Goal: Task Accomplishment & Management: Manage account settings

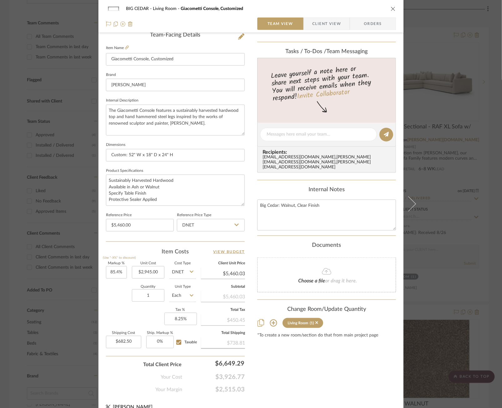
click at [54, 140] on div "BIG CEDAR Living Room Giacometti Console, Customized Team View Client View Orde…" at bounding box center [251, 204] width 502 height 408
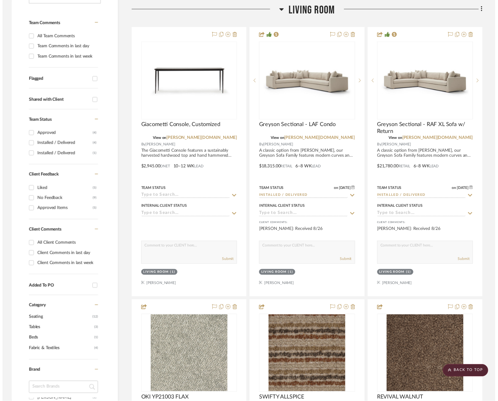
scroll to position [165, 0]
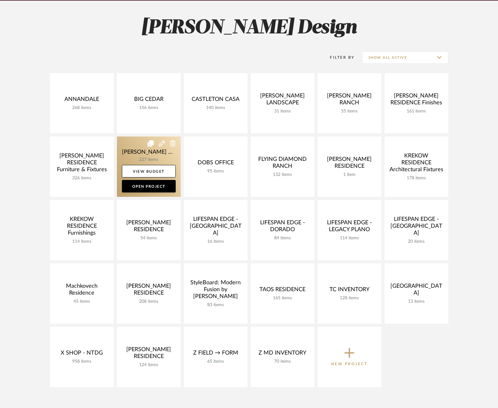
scroll to position [83, 0]
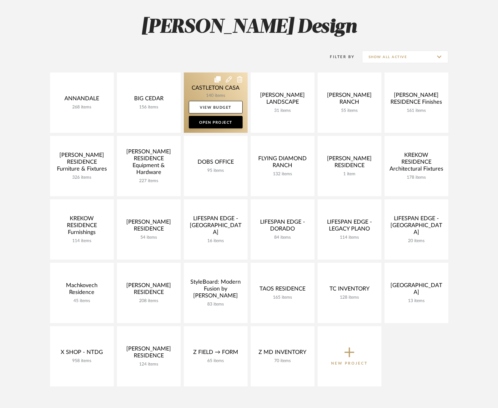
click at [202, 89] on link at bounding box center [216, 103] width 64 height 60
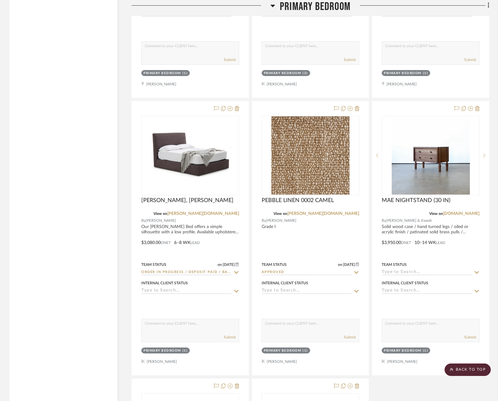
scroll to position [5868, 0]
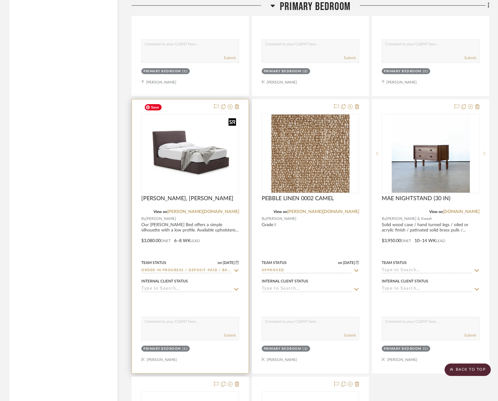
click at [201, 131] on img "0" at bounding box center [190, 153] width 97 height 67
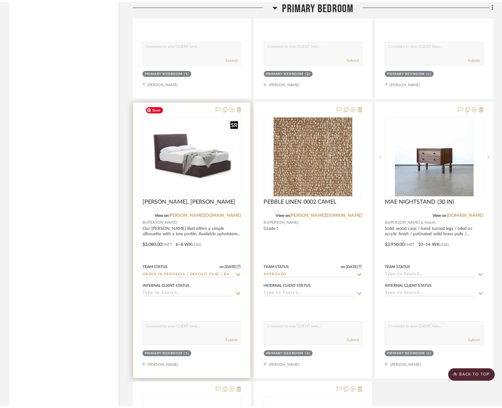
scroll to position [0, 0]
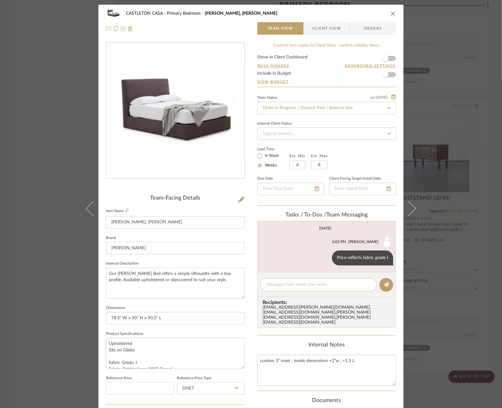
click at [290, 284] on textarea at bounding box center [319, 285] width 104 height 7
type textarea "Estimated Completion date: 10/29/25"
click at [390, 284] on button at bounding box center [387, 285] width 14 height 14
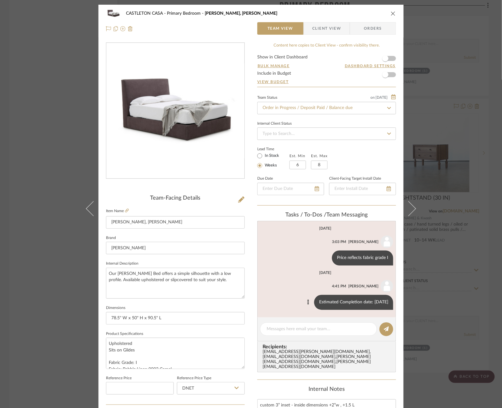
click at [334, 303] on div "Estimated Completion date: 10/29/25" at bounding box center [353, 302] width 79 height 15
drag, startPoint x: 313, startPoint y: 303, endPoint x: 386, endPoint y: 303, distance: 72.5
click at [386, 303] on div "Estimated Completion date: 10/29/25" at bounding box center [353, 302] width 79 height 15
copy div "Estimated Completion date: 10/29/25"
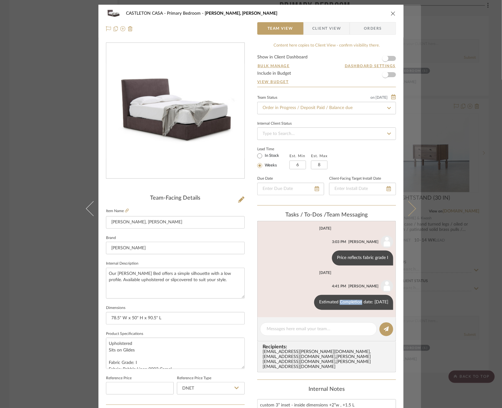
click at [417, 161] on button at bounding box center [413, 209] width 18 height 408
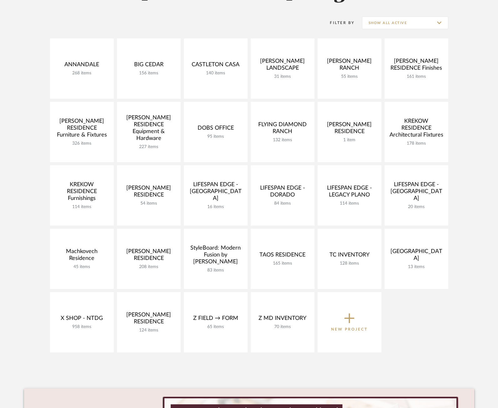
scroll to position [118, 0]
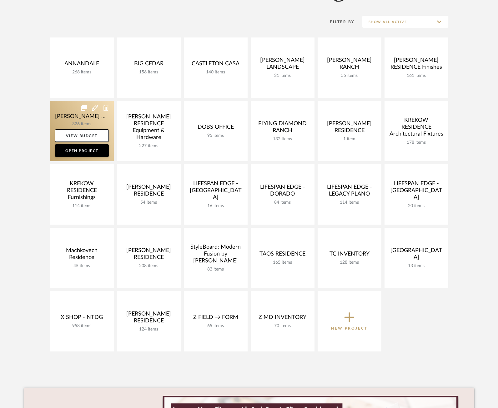
click at [70, 117] on link at bounding box center [82, 131] width 64 height 60
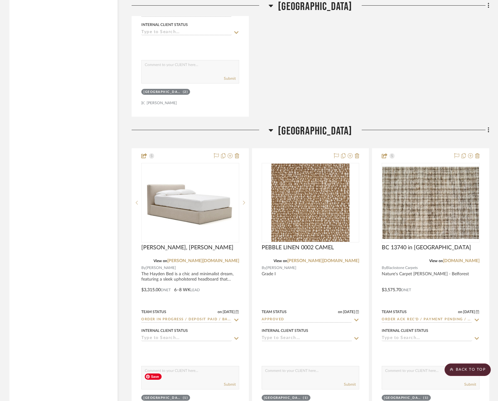
scroll to position [24037, 0]
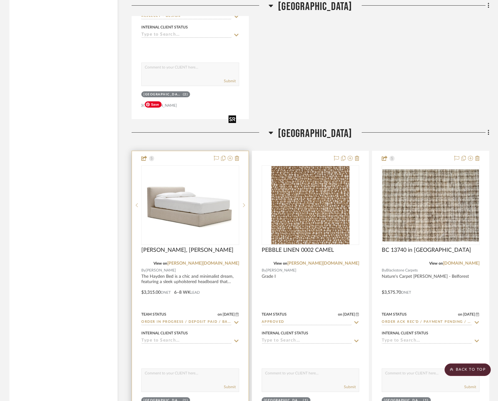
click at [0, 0] on img at bounding box center [0, 0] width 0 height 0
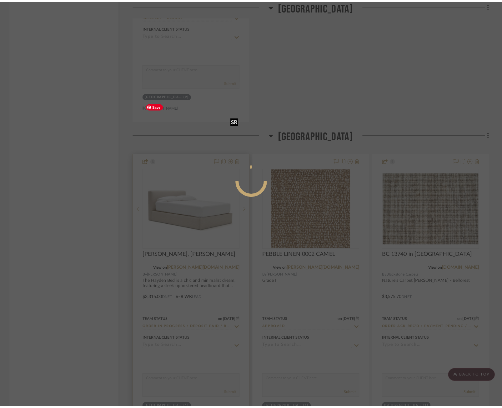
scroll to position [0, 0]
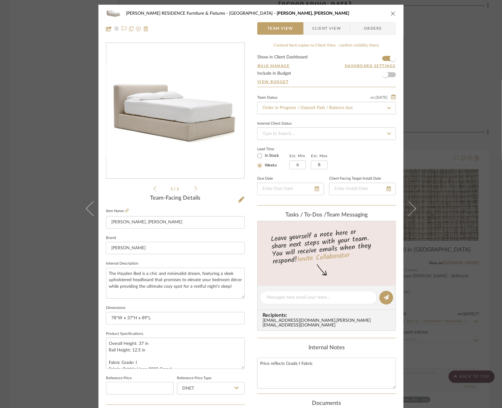
click at [319, 29] on span "Client View" at bounding box center [326, 28] width 29 height 13
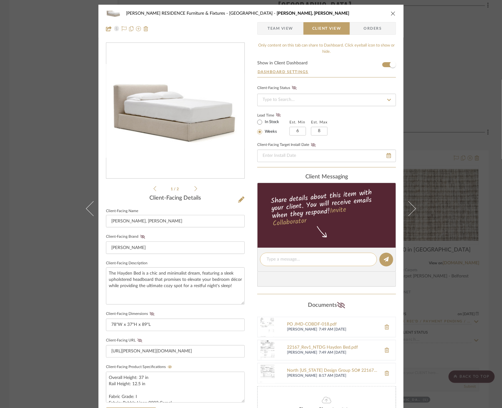
click at [324, 259] on textarea at bounding box center [319, 259] width 104 height 7
paste textarea "Estimated Completion date: 10/29/25"
type textarea "Estimated Completion date: 10/29/25"
click at [385, 257] on icon at bounding box center [386, 259] width 5 height 5
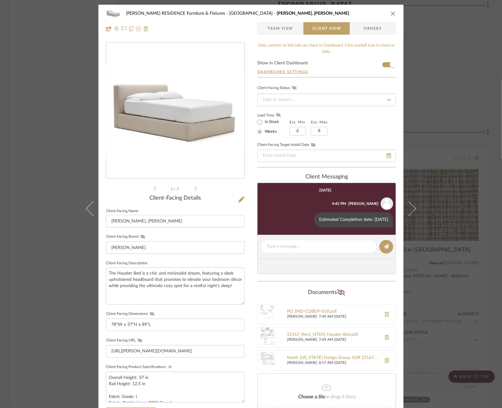
click at [428, 145] on div "COBLE RESIDENCE Furniture & Fixtures Carriage House Hayden Bed, King Team View …" at bounding box center [251, 204] width 502 height 408
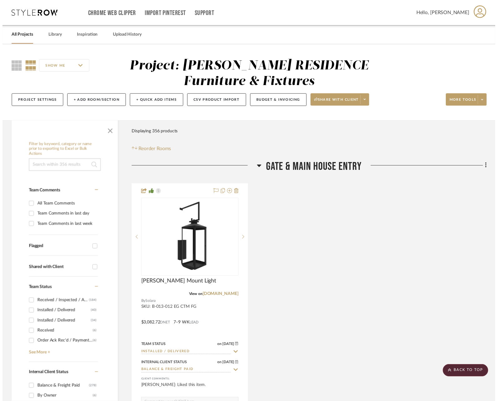
scroll to position [24037, 0]
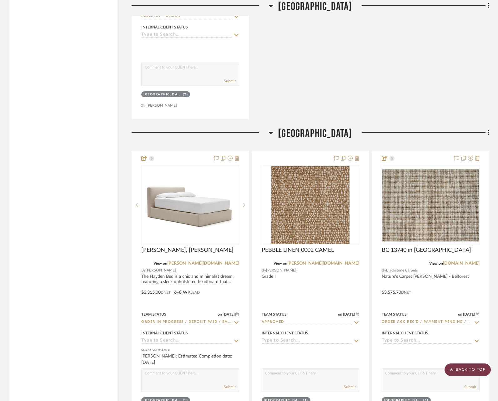
click at [469, 369] on scroll-to-top-button "BACK TO TOP" at bounding box center [468, 369] width 46 height 13
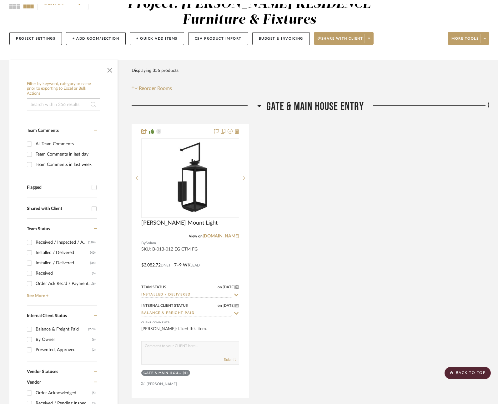
scroll to position [0, 0]
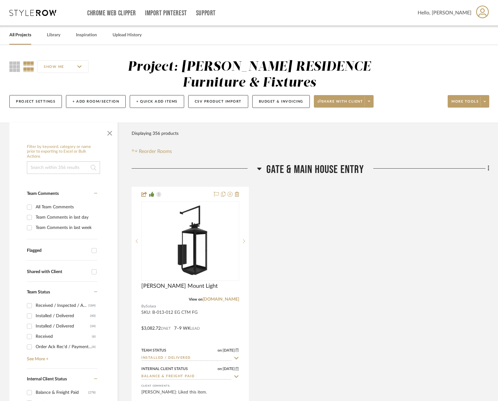
click at [21, 33] on link "All Projects" at bounding box center [20, 35] width 22 height 8
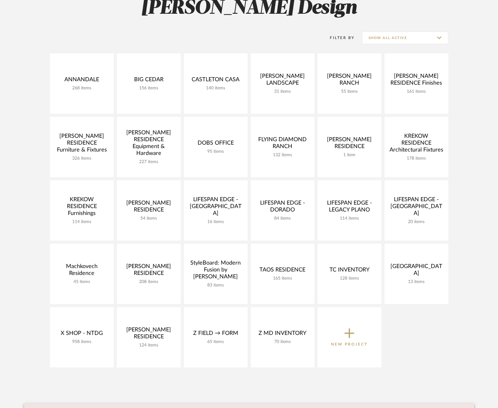
scroll to position [126, 0]
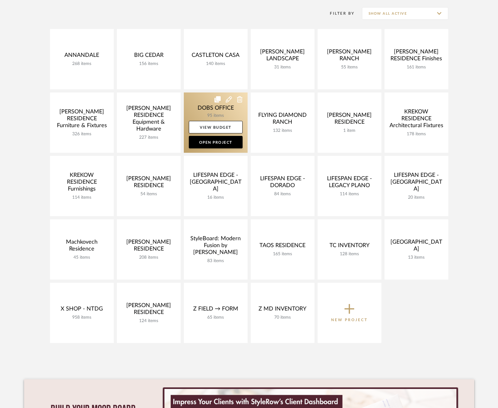
click at [199, 107] on link at bounding box center [216, 123] width 64 height 60
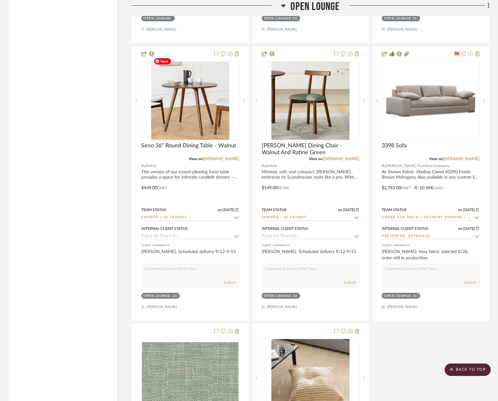
scroll to position [3758, 0]
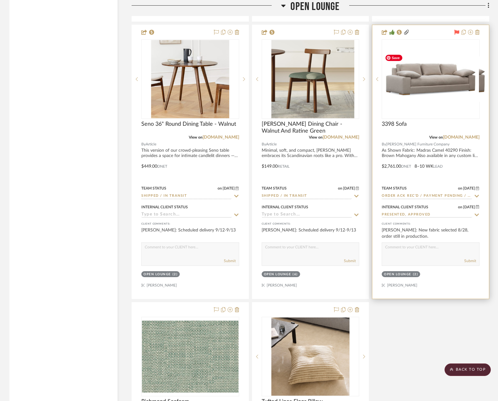
click at [418, 73] on div at bounding box center [431, 78] width 98 height 79
click at [434, 77] on img "0" at bounding box center [430, 78] width 97 height 41
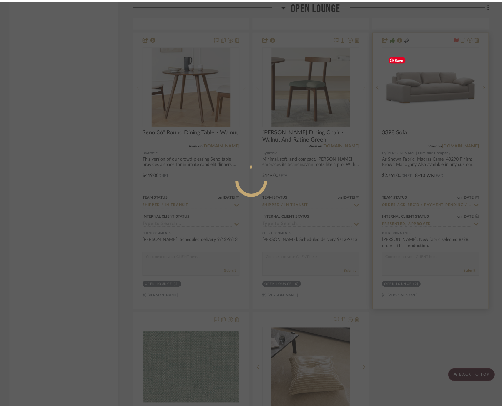
scroll to position [0, 0]
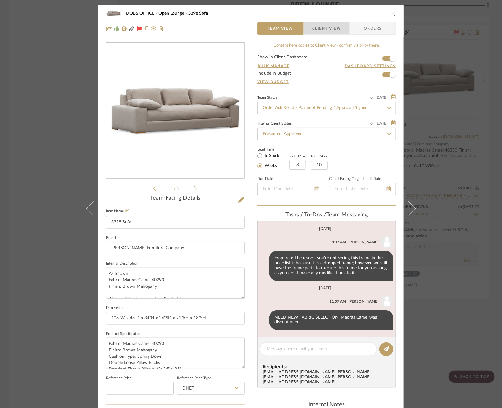
click at [326, 27] on span "Client View" at bounding box center [326, 28] width 29 height 13
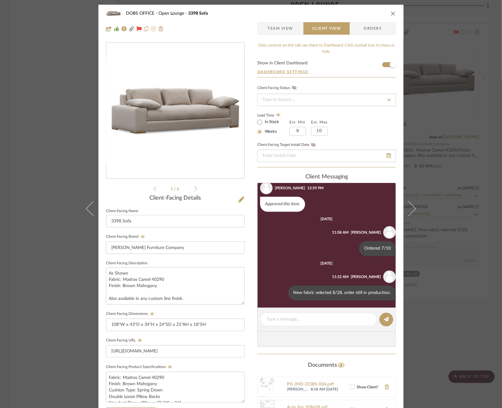
scroll to position [137, 0]
click at [303, 321] on textarea at bounding box center [319, 319] width 104 height 7
type textarea "Estimated to ship 9/28"
click at [384, 318] on icon at bounding box center [386, 319] width 5 height 5
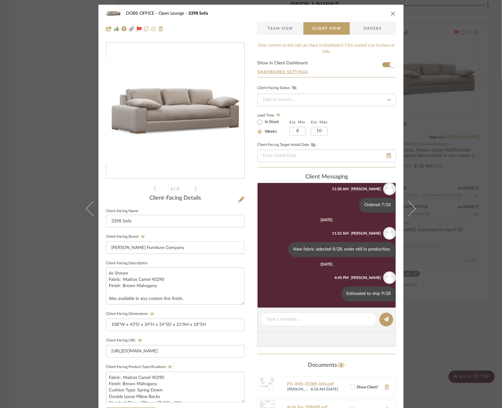
scroll to position [182, 0]
click at [457, 264] on div "DOBS OFFICE Open Lounge 3398 Sofa Team View Client View Orders 2502_DOB...e OPT…" at bounding box center [251, 204] width 502 height 408
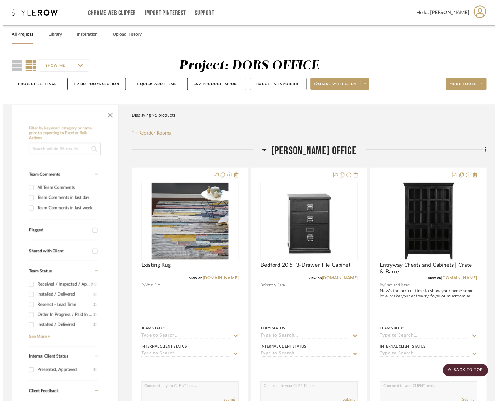
scroll to position [3758, 0]
